Goal: Information Seeking & Learning: Learn about a topic

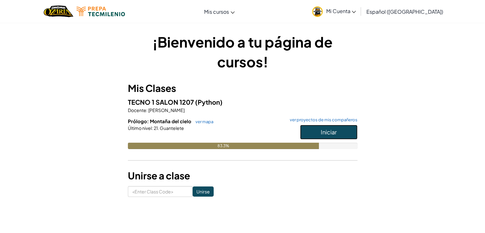
click at [312, 127] on button "Iniciar" at bounding box center [328, 132] width 57 height 15
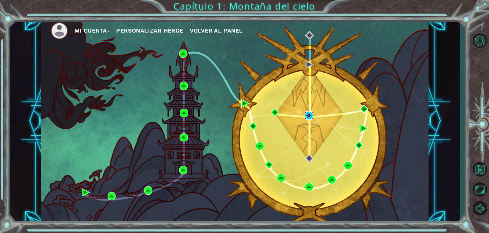
click at [305, 117] on img at bounding box center [309, 115] width 8 height 8
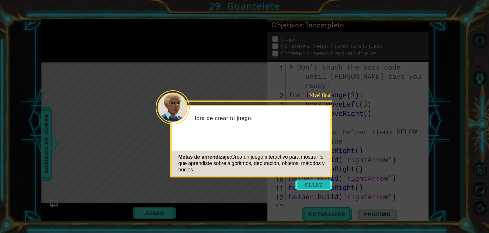
click at [310, 186] on button "Start" at bounding box center [314, 184] width 36 height 10
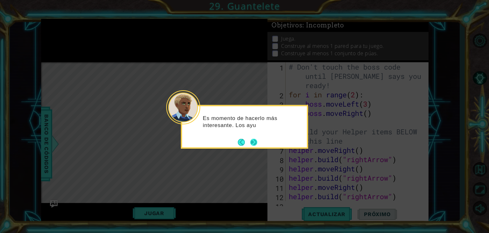
click at [253, 145] on button "Next" at bounding box center [253, 141] width 7 height 7
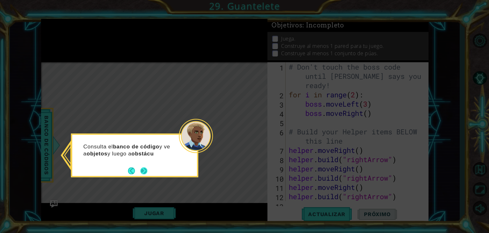
click at [141, 172] on button "Next" at bounding box center [144, 170] width 7 height 7
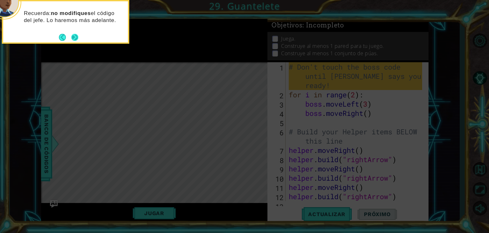
click at [72, 36] on button "Next" at bounding box center [74, 37] width 7 height 7
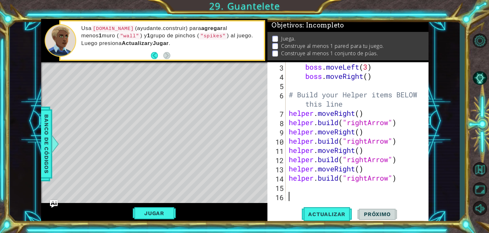
scroll to position [28, 0]
